Goal: Information Seeking & Learning: Learn about a topic

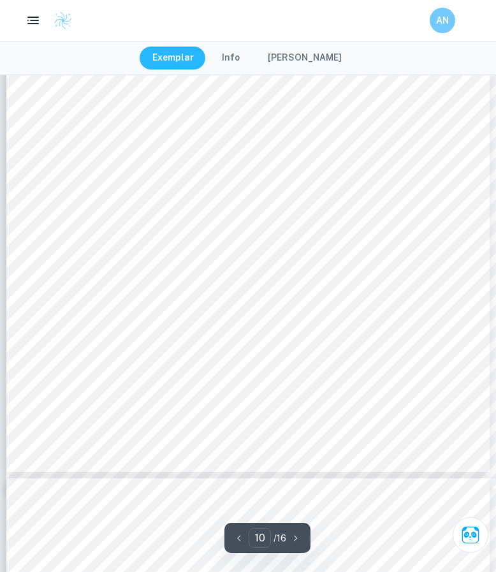
scroll to position [6155, 0]
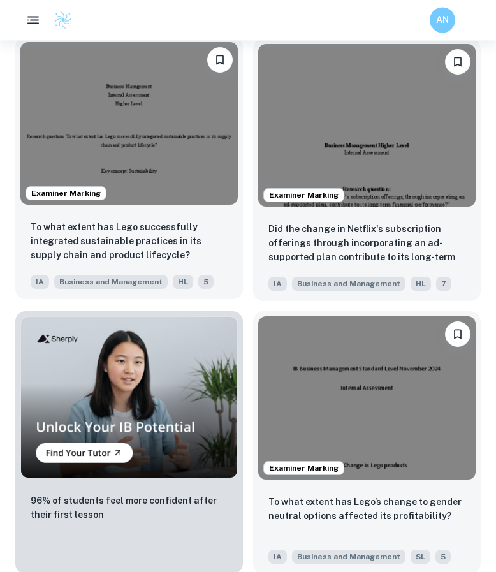
scroll to position [1054, 0]
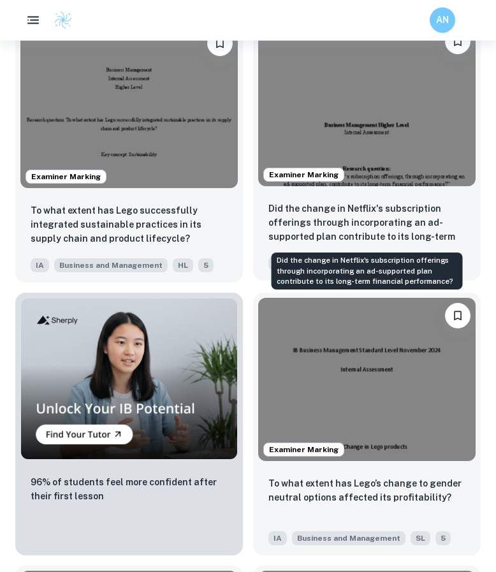
click at [329, 221] on p "Did the change in Netflix's subscription offerings through incorporating an ad-…" at bounding box center [367, 223] width 197 height 43
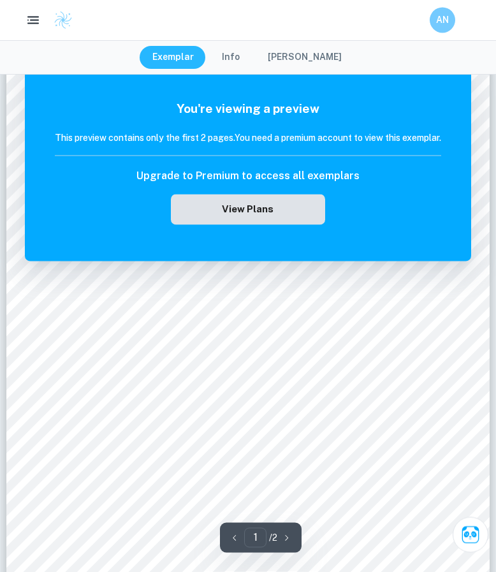
scroll to position [117, 0]
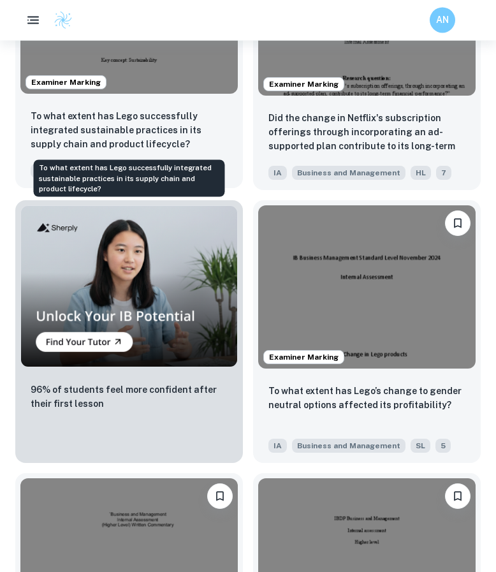
scroll to position [1396, 0]
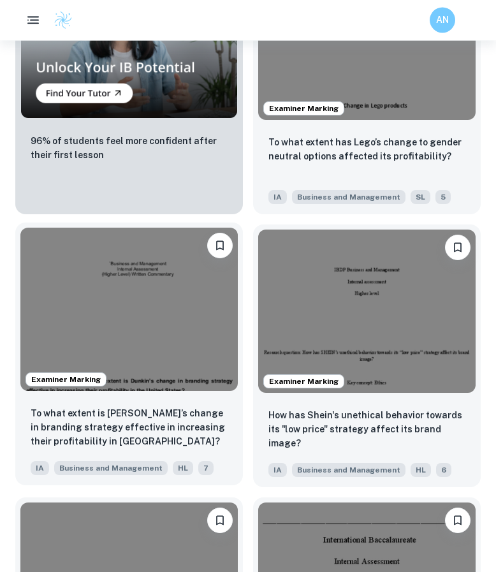
click at [197, 401] on div "To what extent is [PERSON_NAME]’s change in branding strategy effective in incr…" at bounding box center [129, 441] width 228 height 89
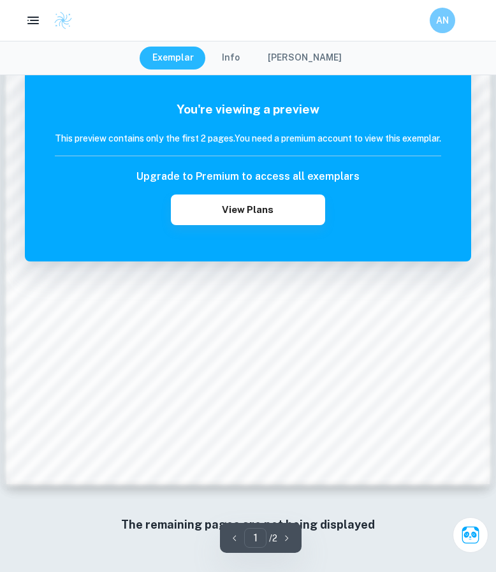
scroll to position [977, 0]
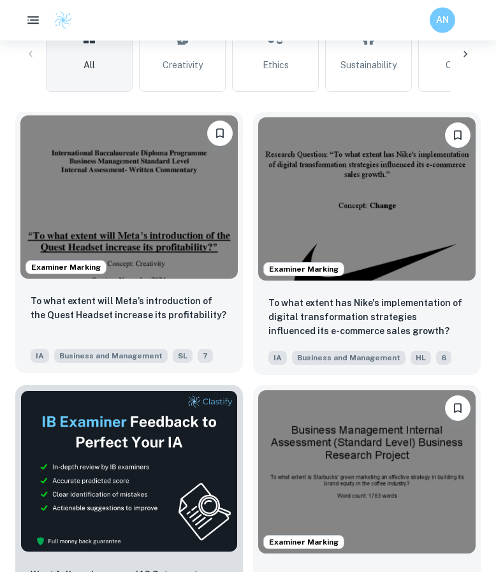
scroll to position [417, 0]
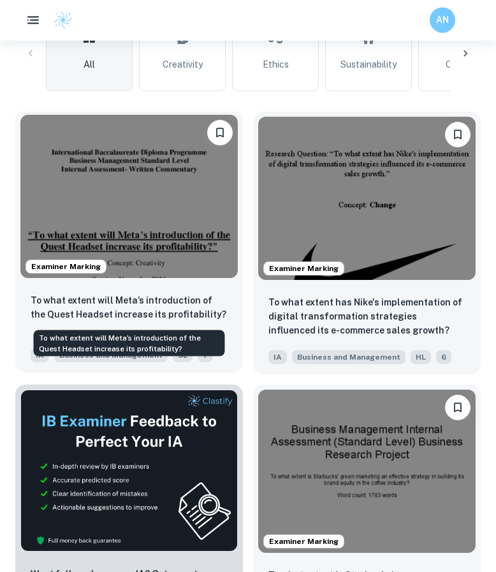
click at [154, 296] on p "To what extent will Meta’s introduction of the Quest Headset increase its profi…" at bounding box center [129, 308] width 197 height 28
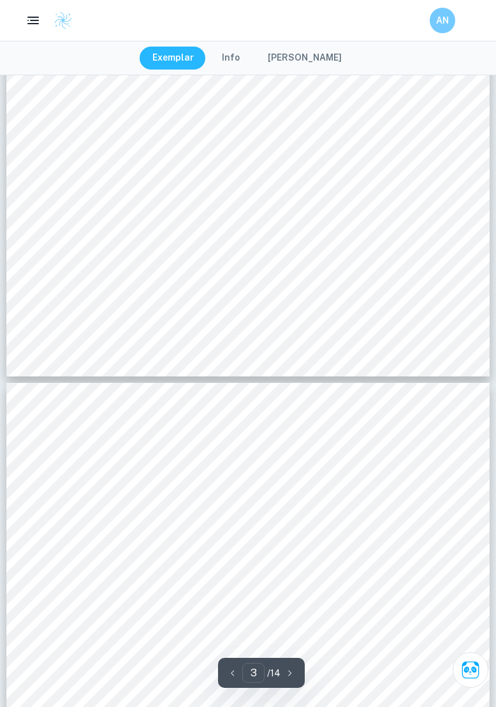
scroll to position [1857, 0]
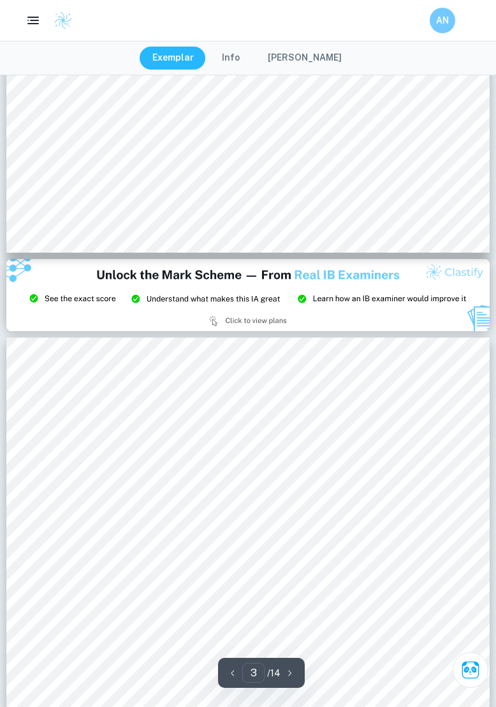
type input "2"
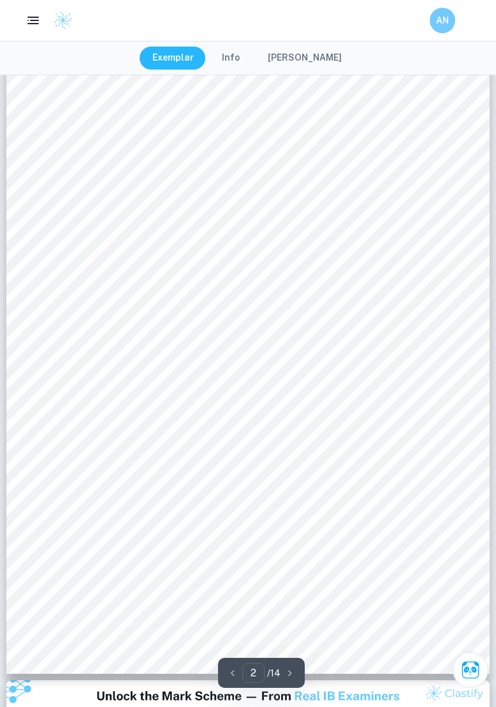
scroll to position [677, 0]
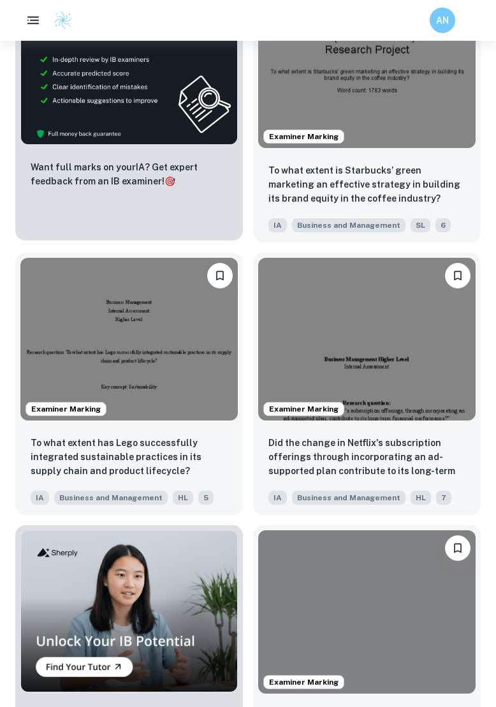
scroll to position [972, 0]
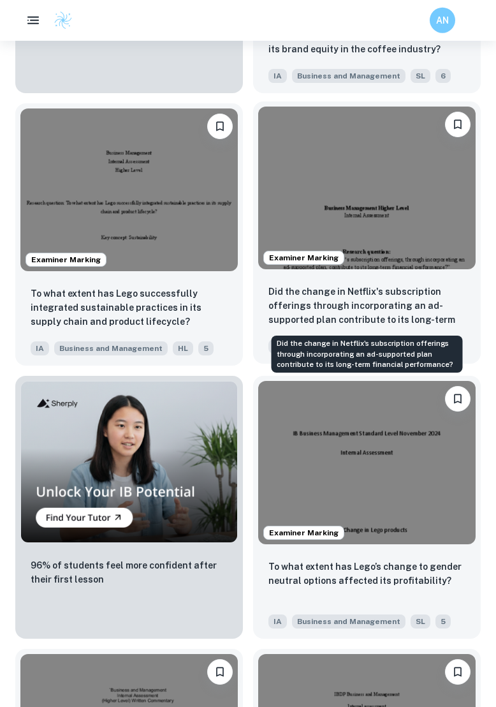
click at [371, 295] on p "Did the change in Netflix's subscription offerings through incorporating an ad-…" at bounding box center [367, 305] width 197 height 43
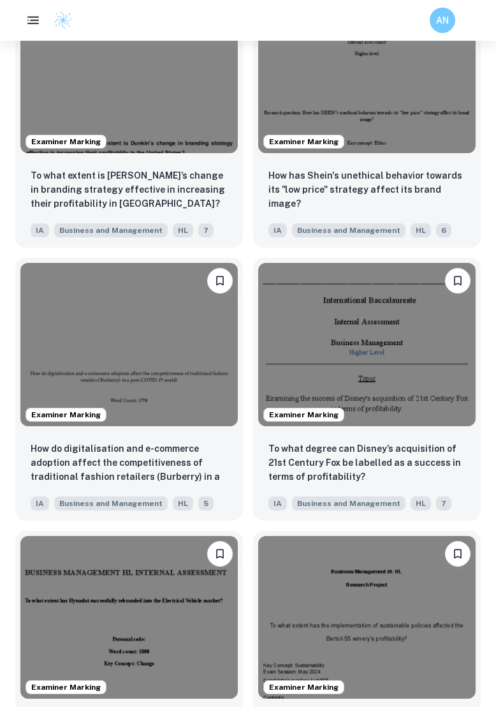
scroll to position [1660, 0]
